Goal: Task Accomplishment & Management: Complete application form

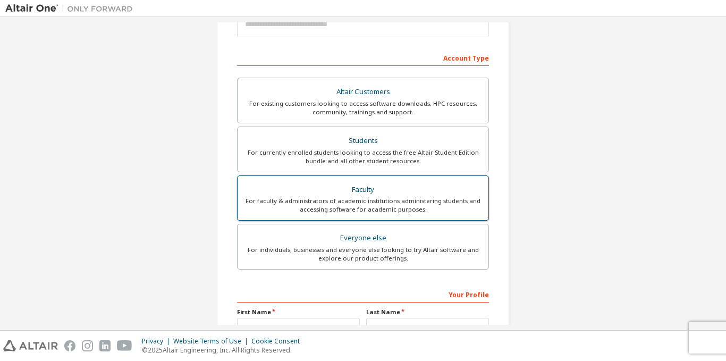
scroll to position [142, 0]
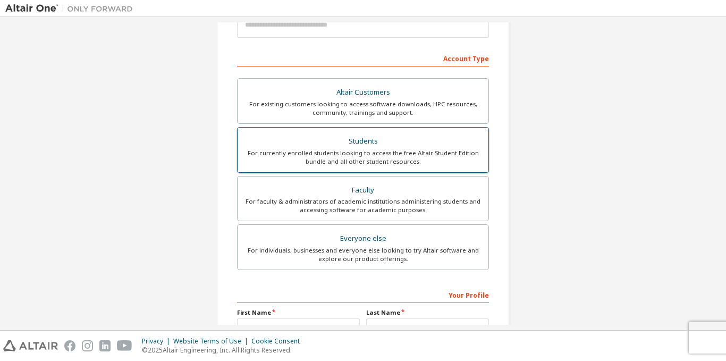
click at [292, 169] on label "Students For currently enrolled students looking to access the free Altair Stud…" at bounding box center [363, 150] width 252 height 46
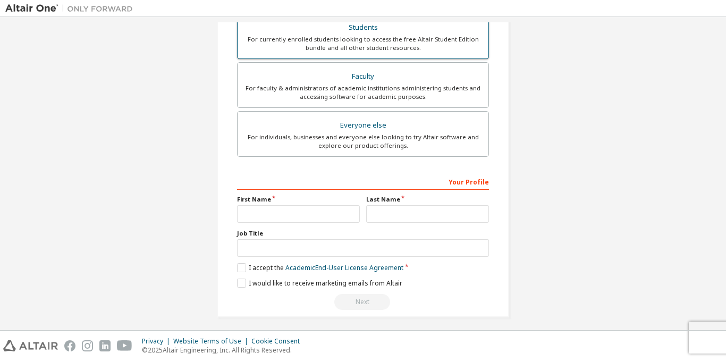
scroll to position [288, 0]
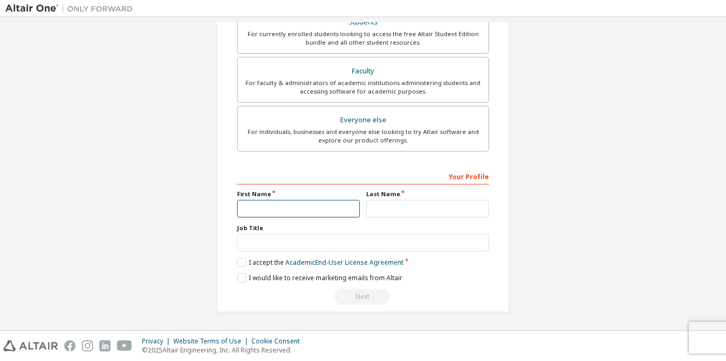
click at [276, 214] on input "text" at bounding box center [298, 209] width 123 height 18
type input "*******"
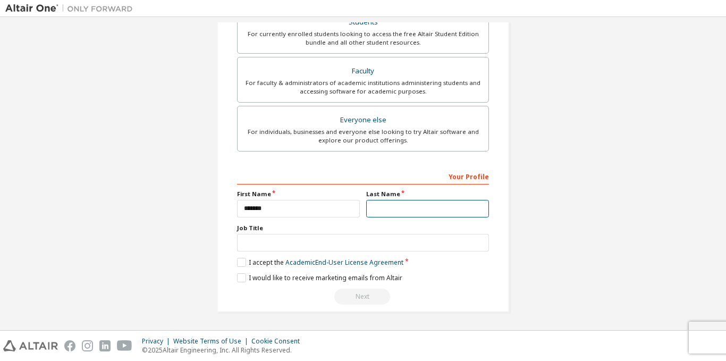
click at [400, 208] on input "text" at bounding box center [427, 209] width 123 height 18
type input "*****"
click at [239, 263] on label "I accept the Academic End-User License Agreement" at bounding box center [320, 262] width 166 height 9
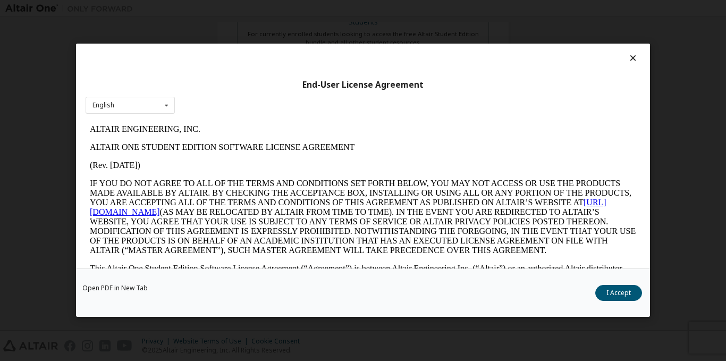
scroll to position [0, 0]
click at [620, 294] on button "I Accept" at bounding box center [618, 293] width 47 height 16
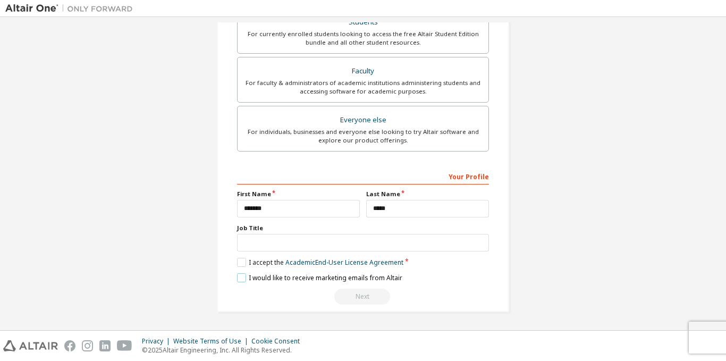
click at [241, 280] on label "I would like to receive marketing emails from Altair" at bounding box center [319, 277] width 165 height 9
click at [239, 277] on label "I would like to receive marketing emails from Altair" at bounding box center [319, 277] width 165 height 9
click at [354, 297] on div "Next" at bounding box center [363, 297] width 252 height 16
click at [265, 238] on input "text" at bounding box center [363, 243] width 252 height 18
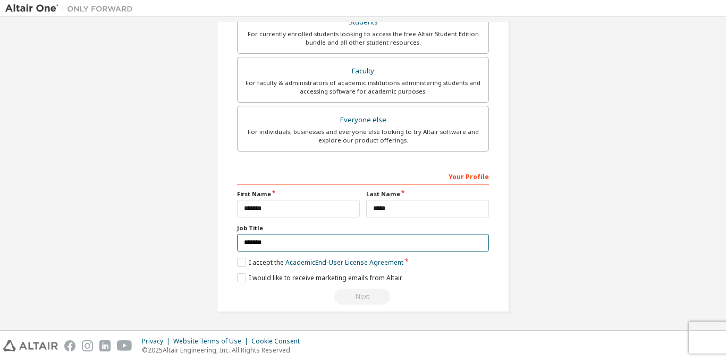
type input "*******"
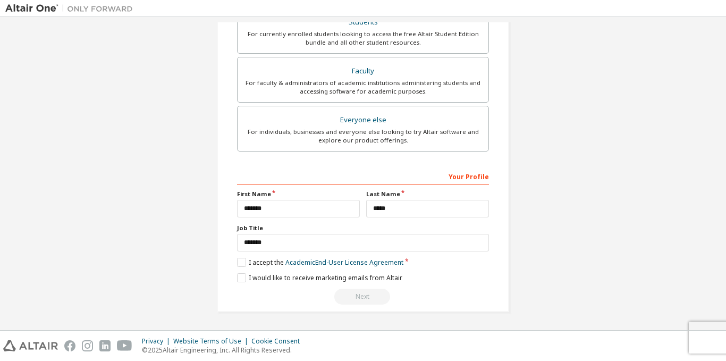
click at [272, 300] on div "Next" at bounding box center [363, 297] width 252 height 16
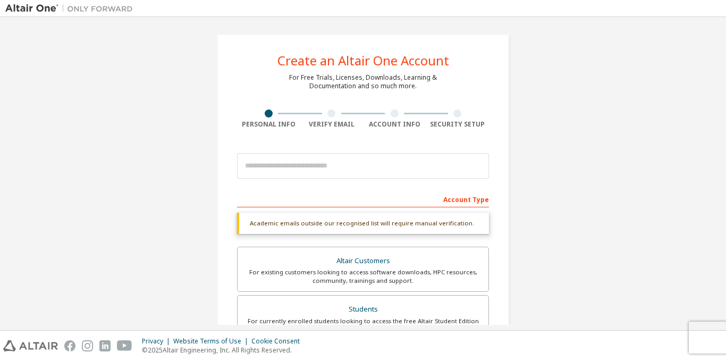
scroll to position [1, 0]
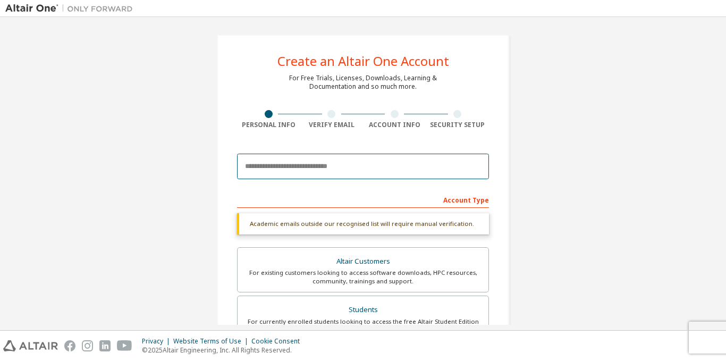
click at [294, 164] on input "email" at bounding box center [363, 167] width 252 height 26
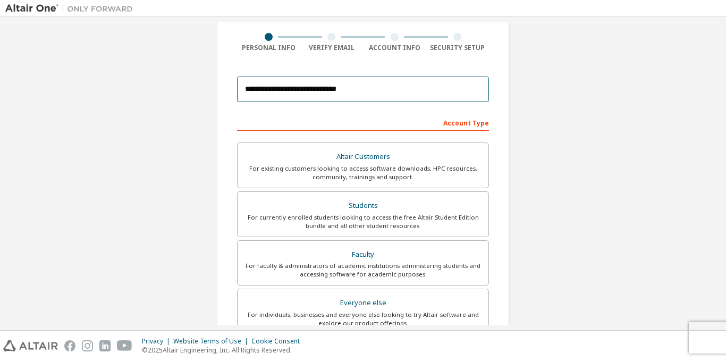
scroll to position [260, 0]
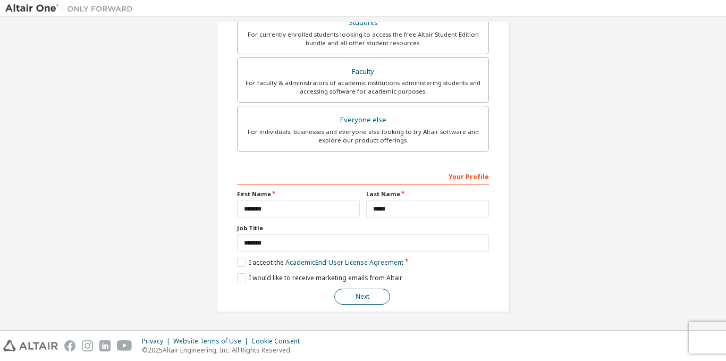
type input "**********"
click at [351, 303] on button "Next" at bounding box center [362, 297] width 56 height 16
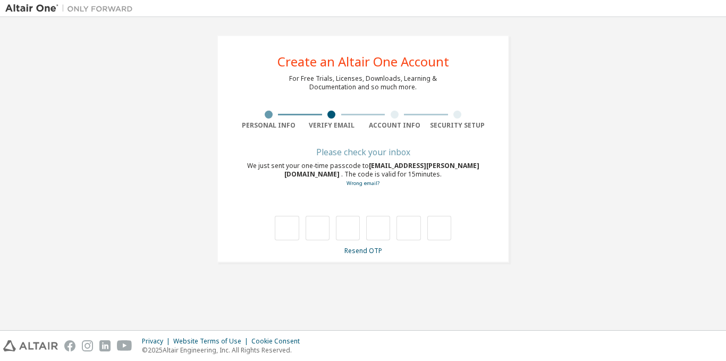
scroll to position [0, 0]
type input "*"
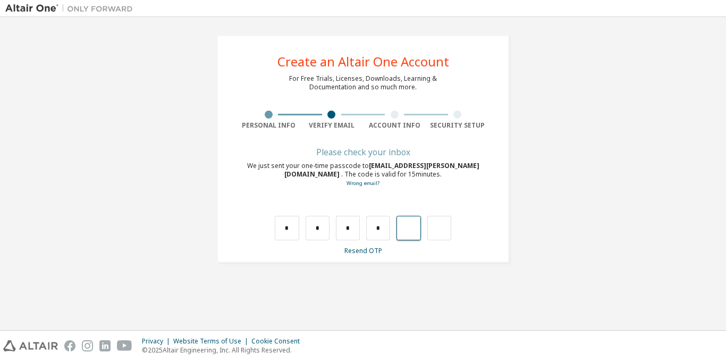
type input "*"
